Goal: Find specific page/section: Find specific page/section

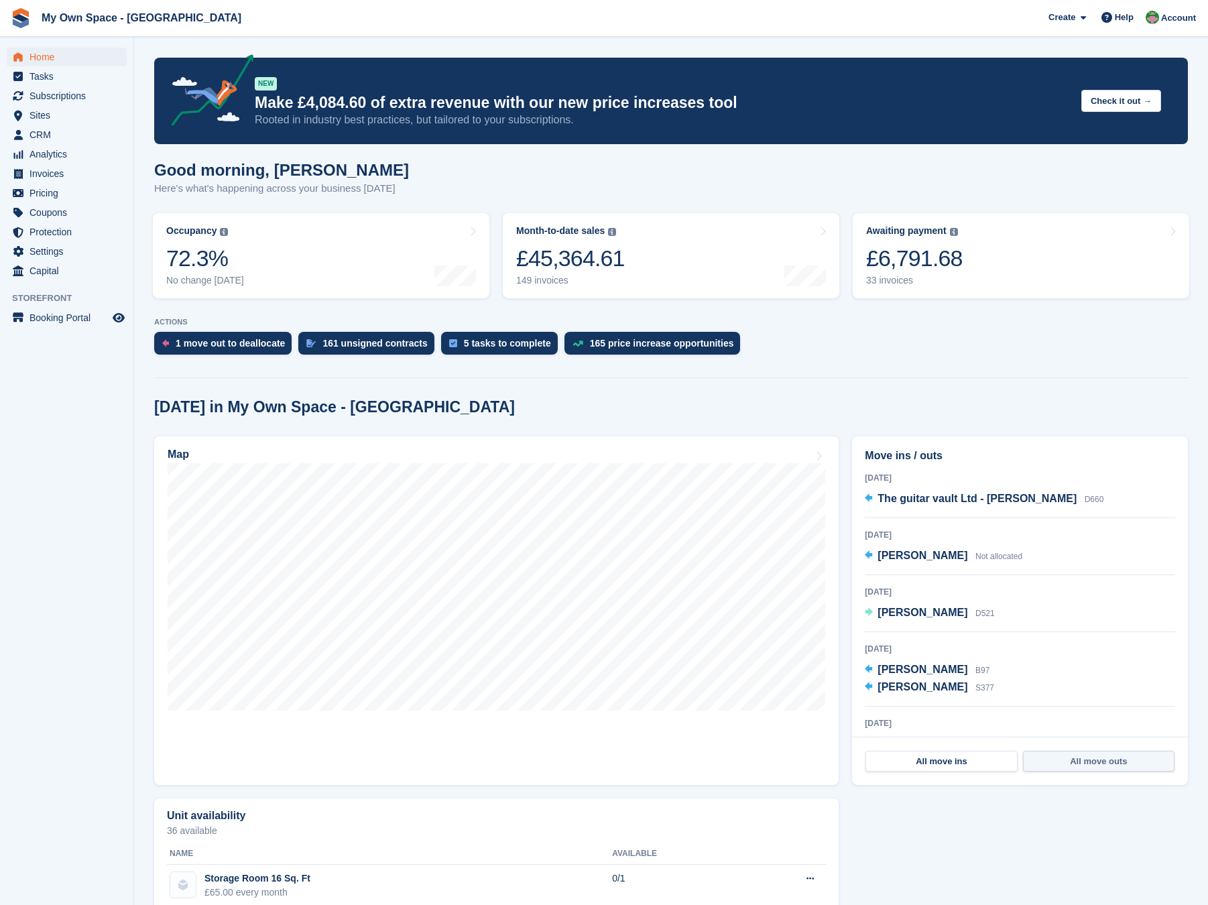
click at [1111, 752] on link "All move outs" at bounding box center [1099, 761] width 152 height 21
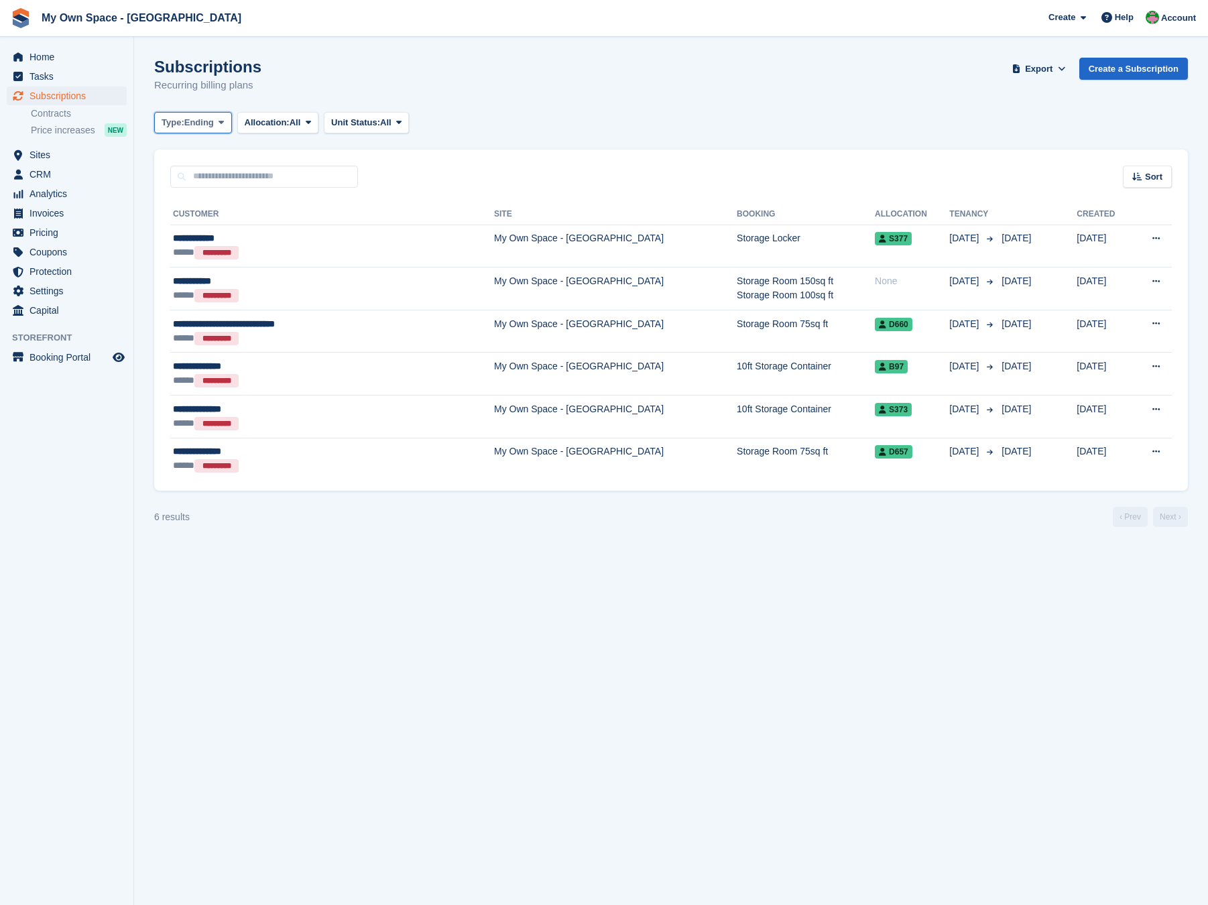
click at [191, 125] on span "Ending" at bounding box center [198, 122] width 29 height 13
click at [198, 196] on link "Previous" at bounding box center [218, 202] width 117 height 24
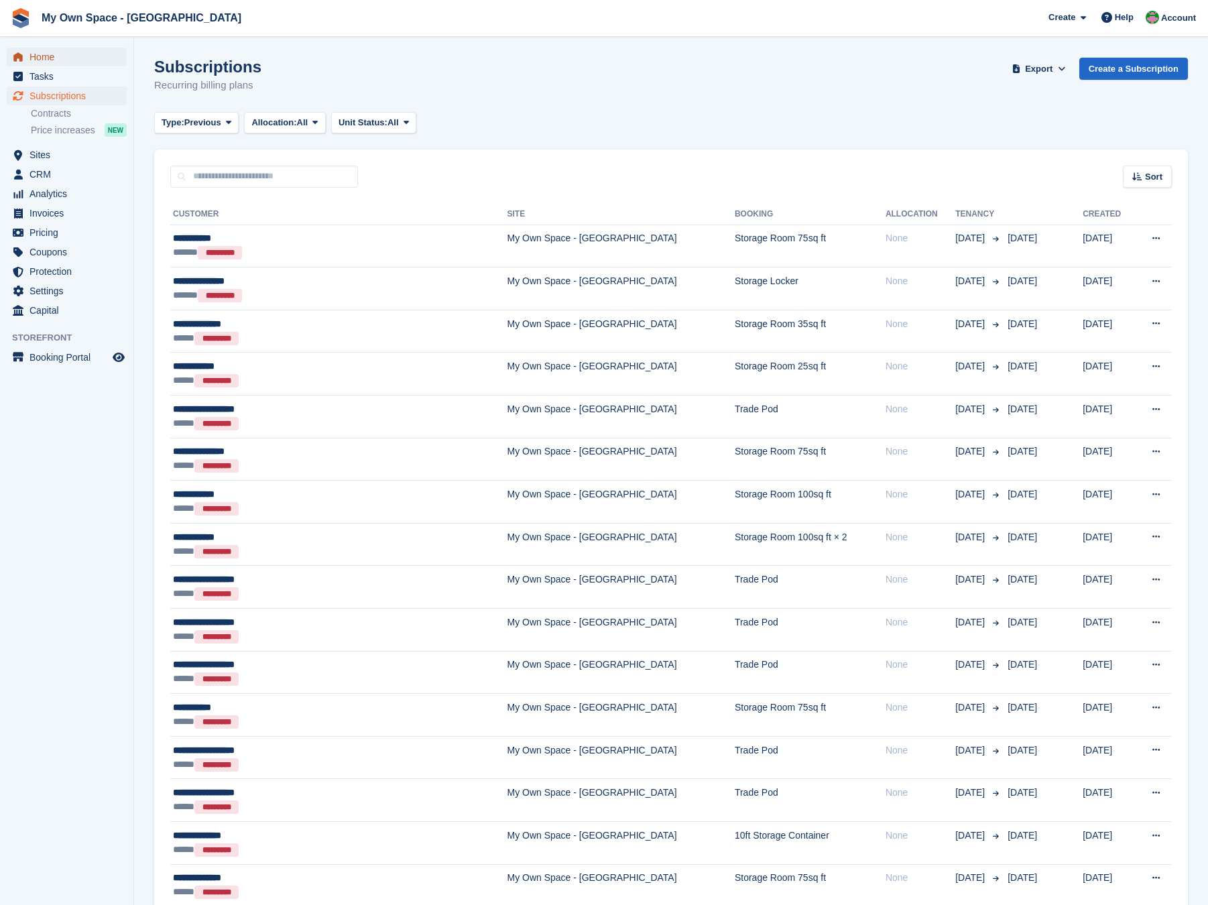
click at [54, 57] on span "Home" at bounding box center [69, 57] width 80 height 19
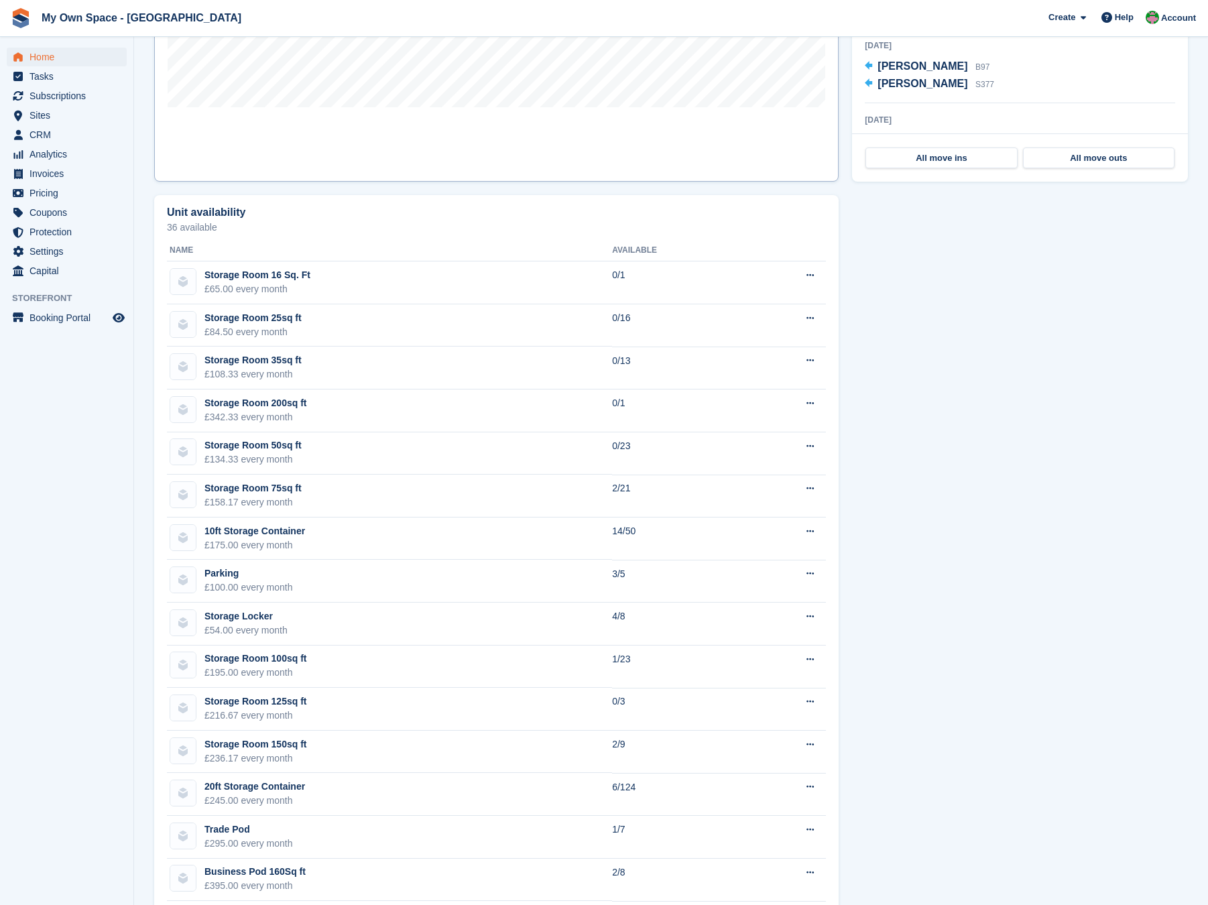
scroll to position [737, 0]
